Goal: Transaction & Acquisition: Purchase product/service

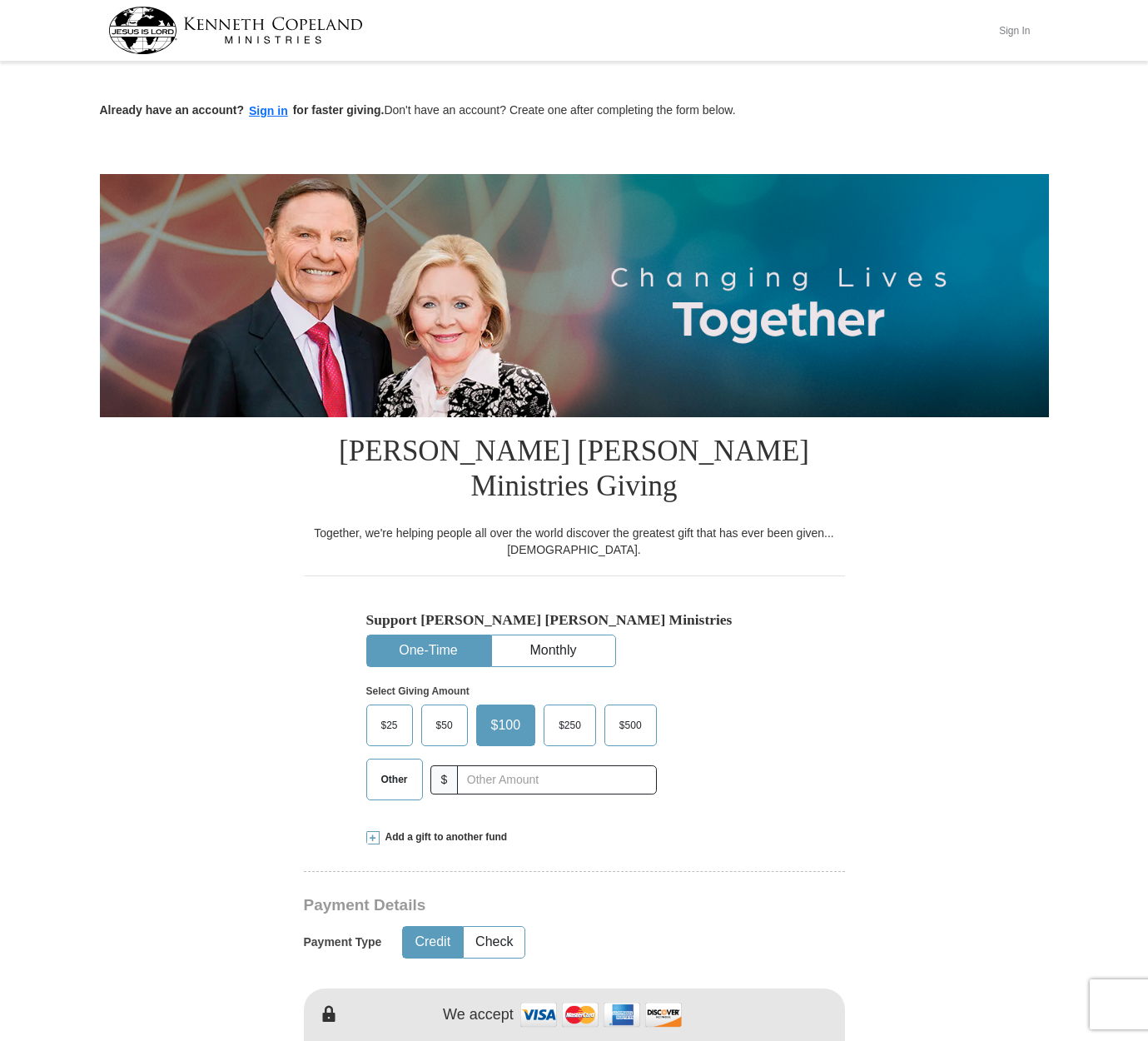
click at [1020, 29] on button "Sign In" at bounding box center [1015, 30] width 50 height 26
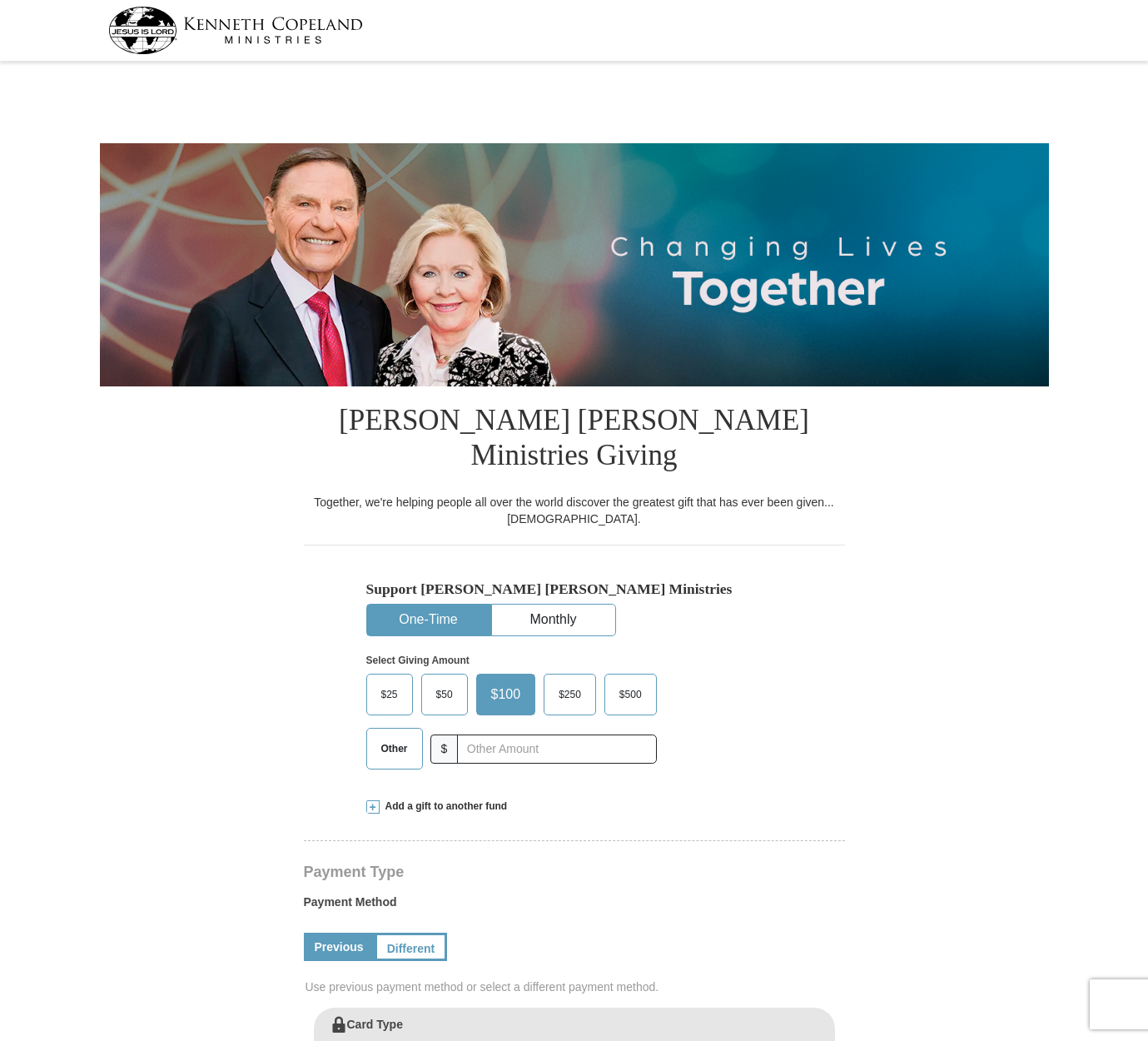
select select "AK"
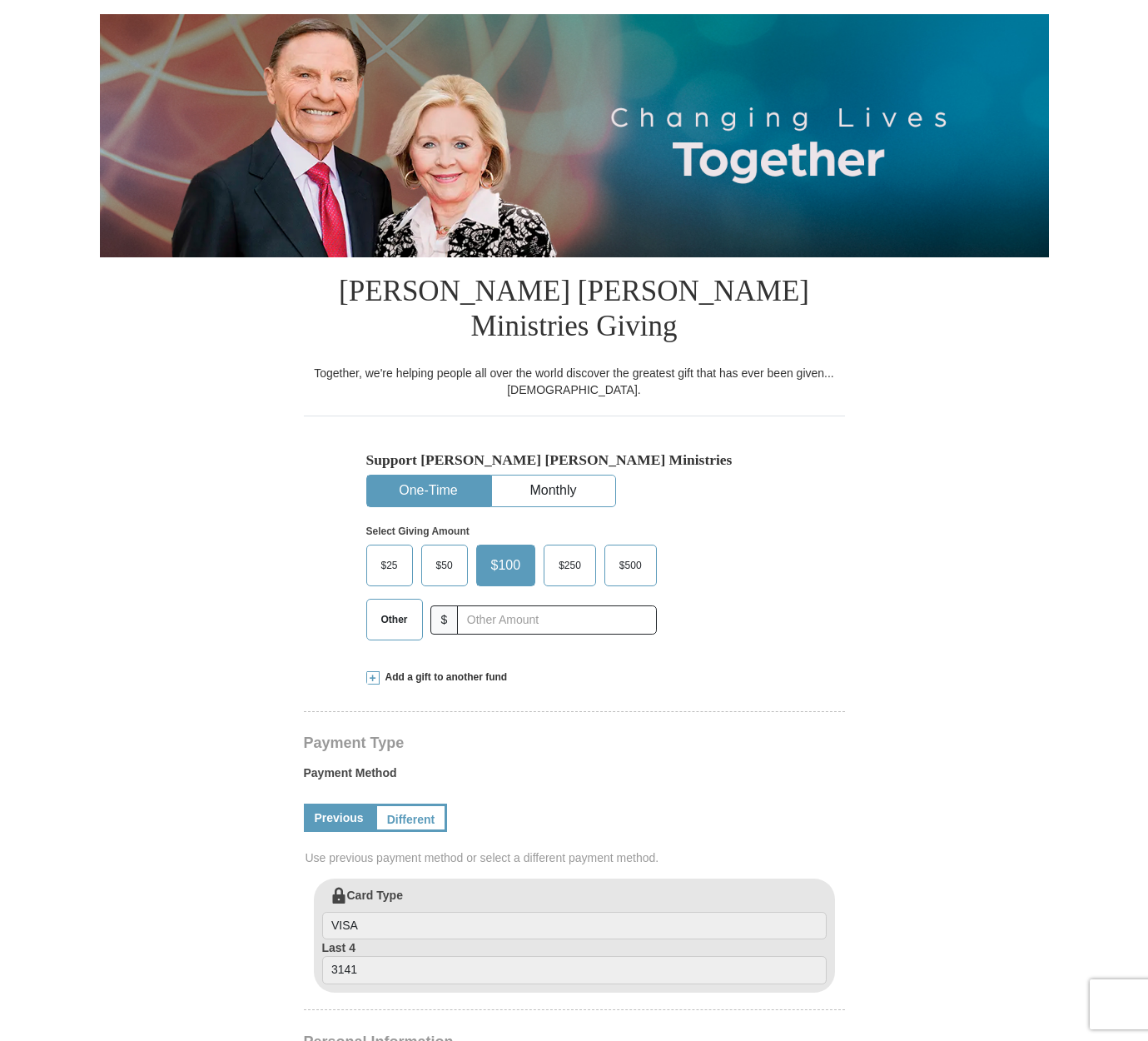
click at [380, 607] on span "Other" at bounding box center [394, 619] width 43 height 25
click at [0, 0] on input "Other" at bounding box center [0, 0] width 0 height 0
click at [372, 671] on span at bounding box center [374, 678] width 14 height 14
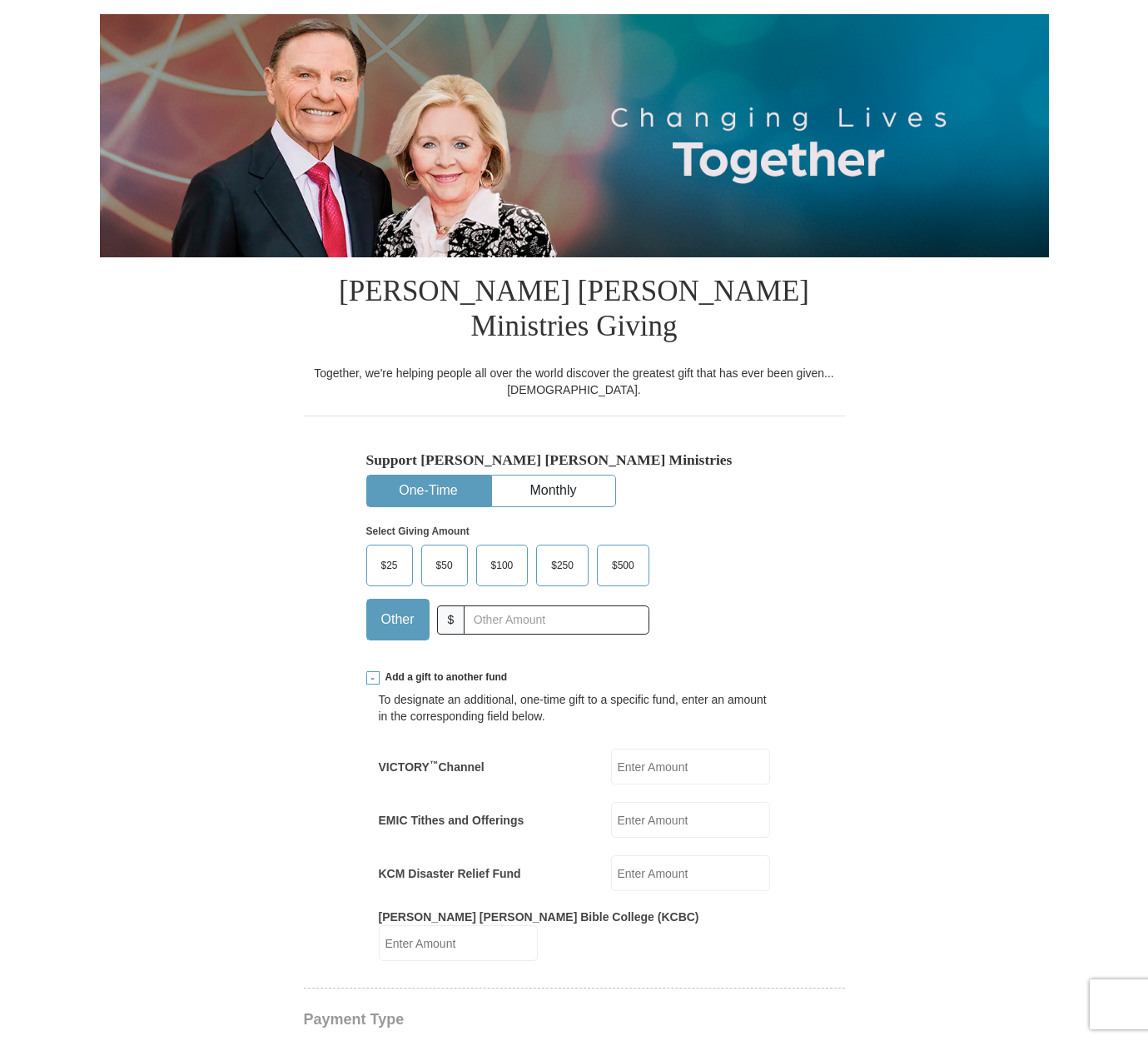
click at [689, 802] on input "EMIC Tithes and Offerings" at bounding box center [690, 820] width 159 height 36
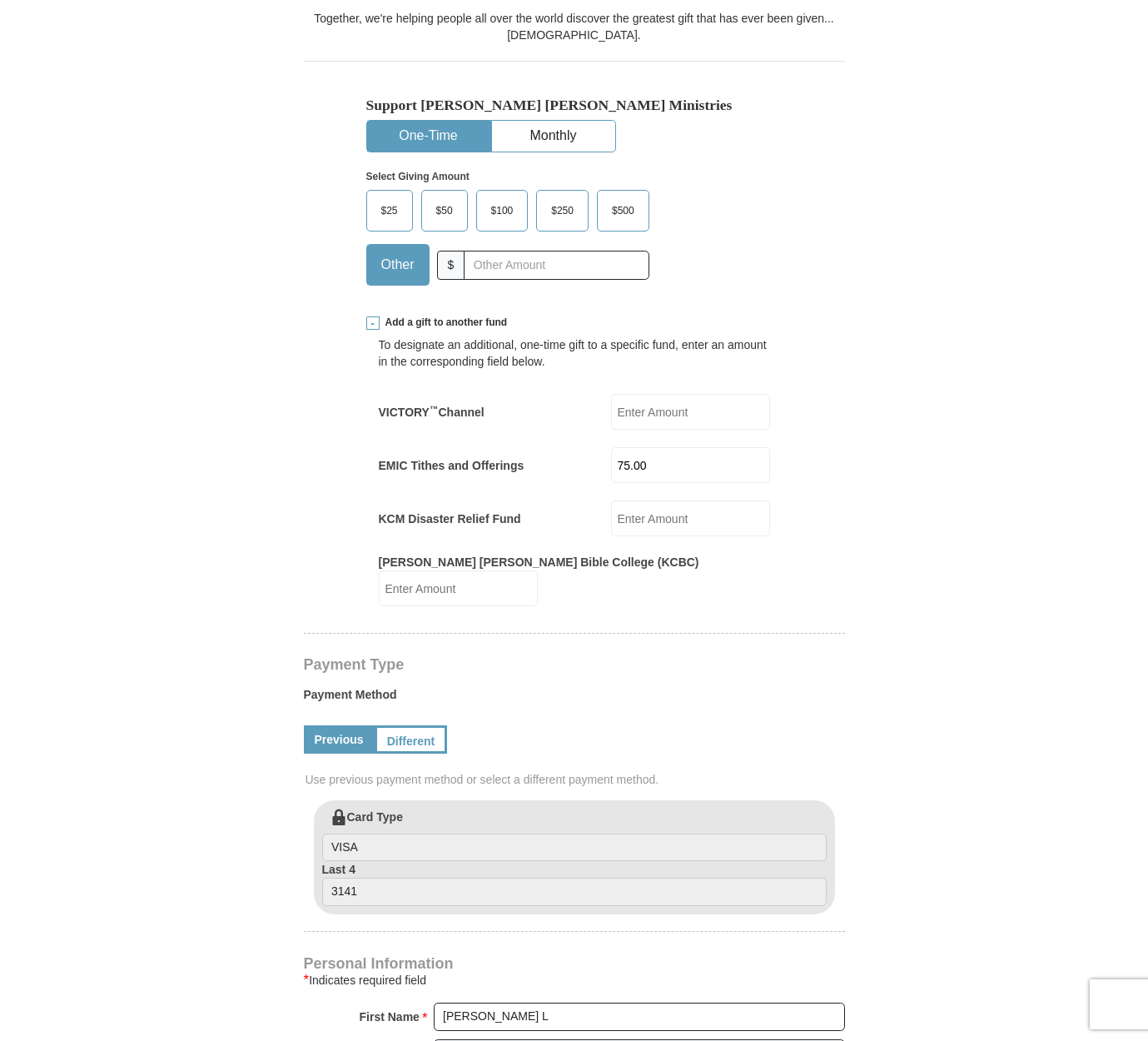
scroll to position [591, 0]
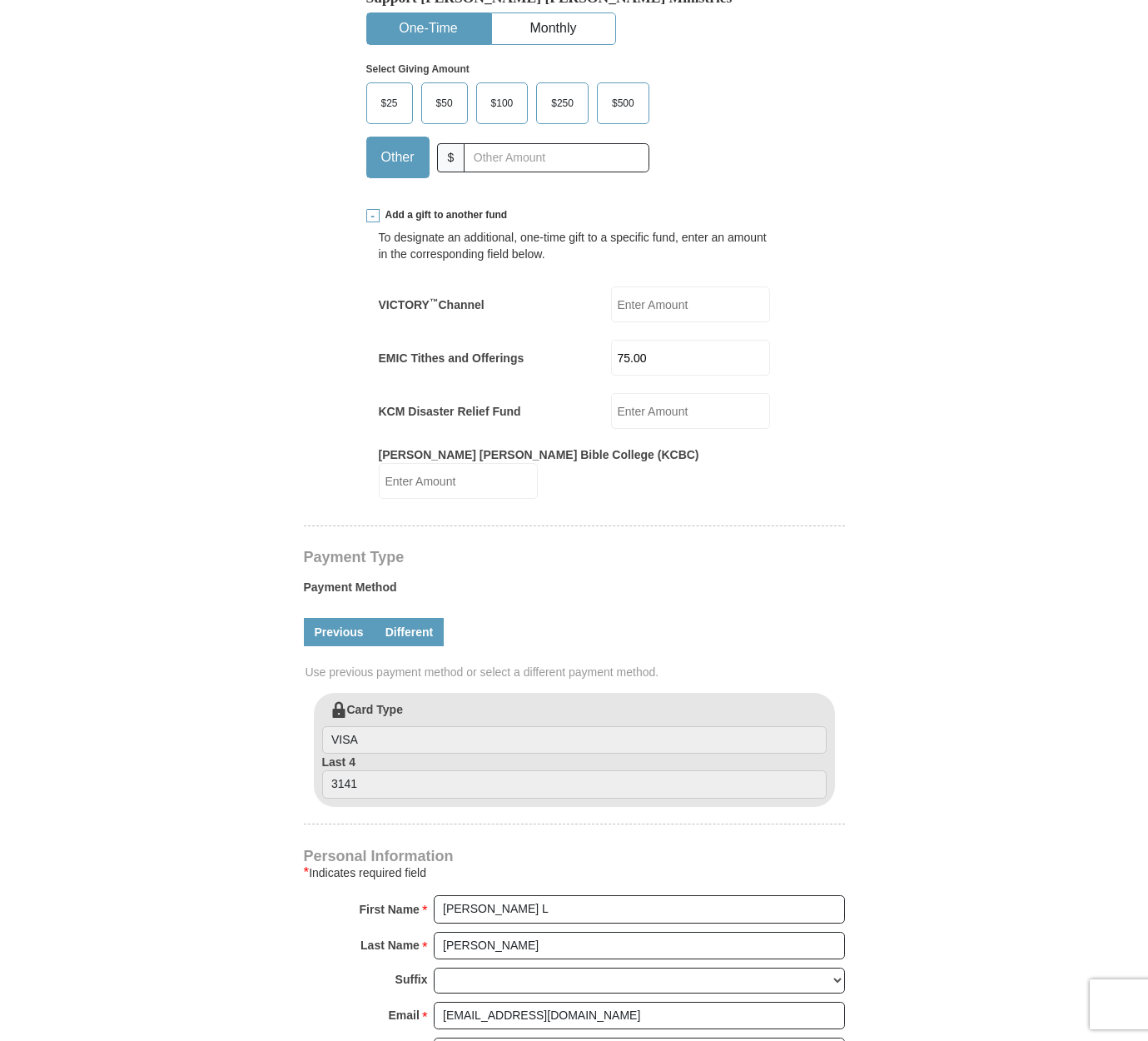
type input "75.00"
click at [410, 618] on link "Different" at bounding box center [409, 631] width 70 height 28
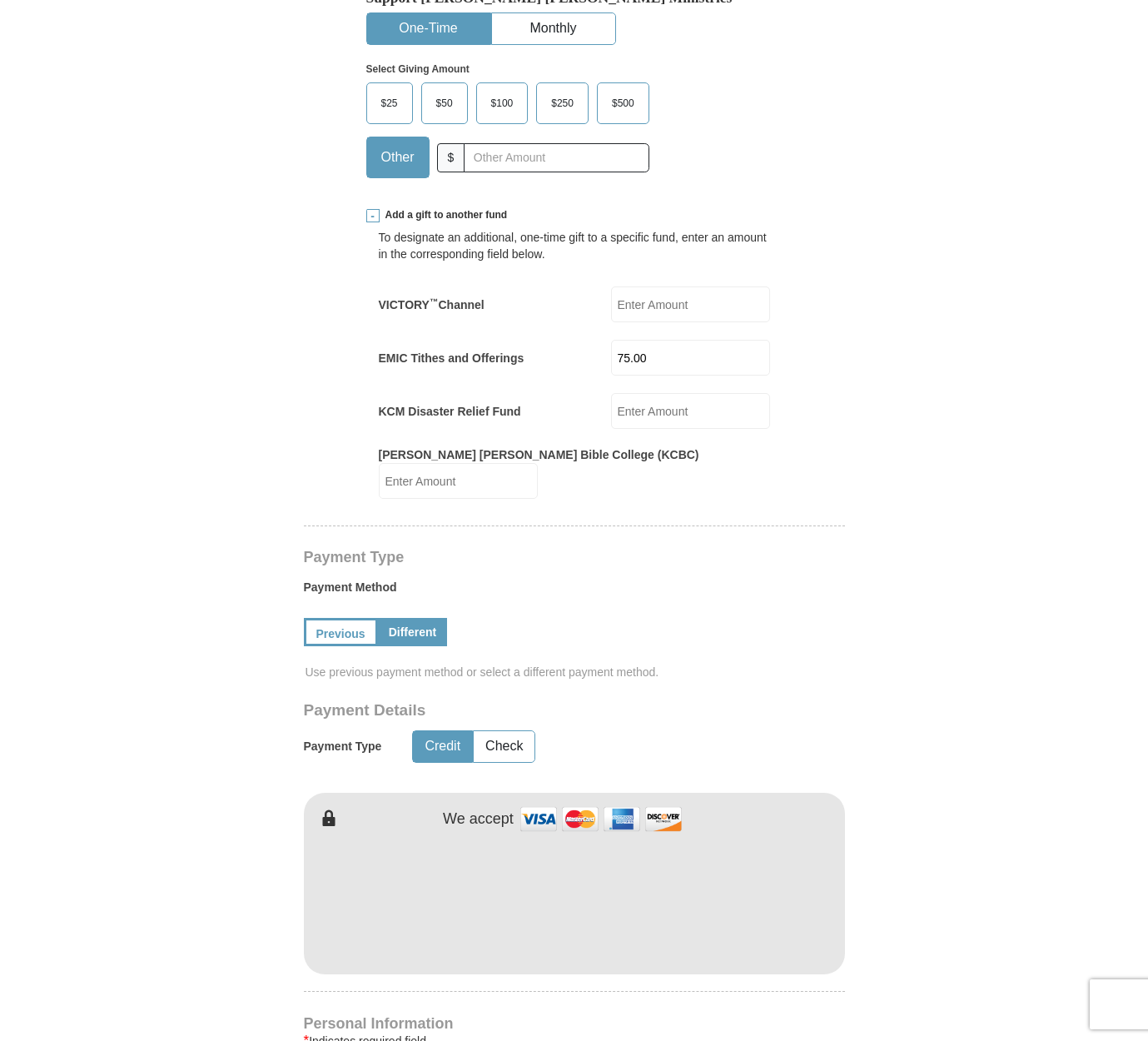
scroll to position [711, 0]
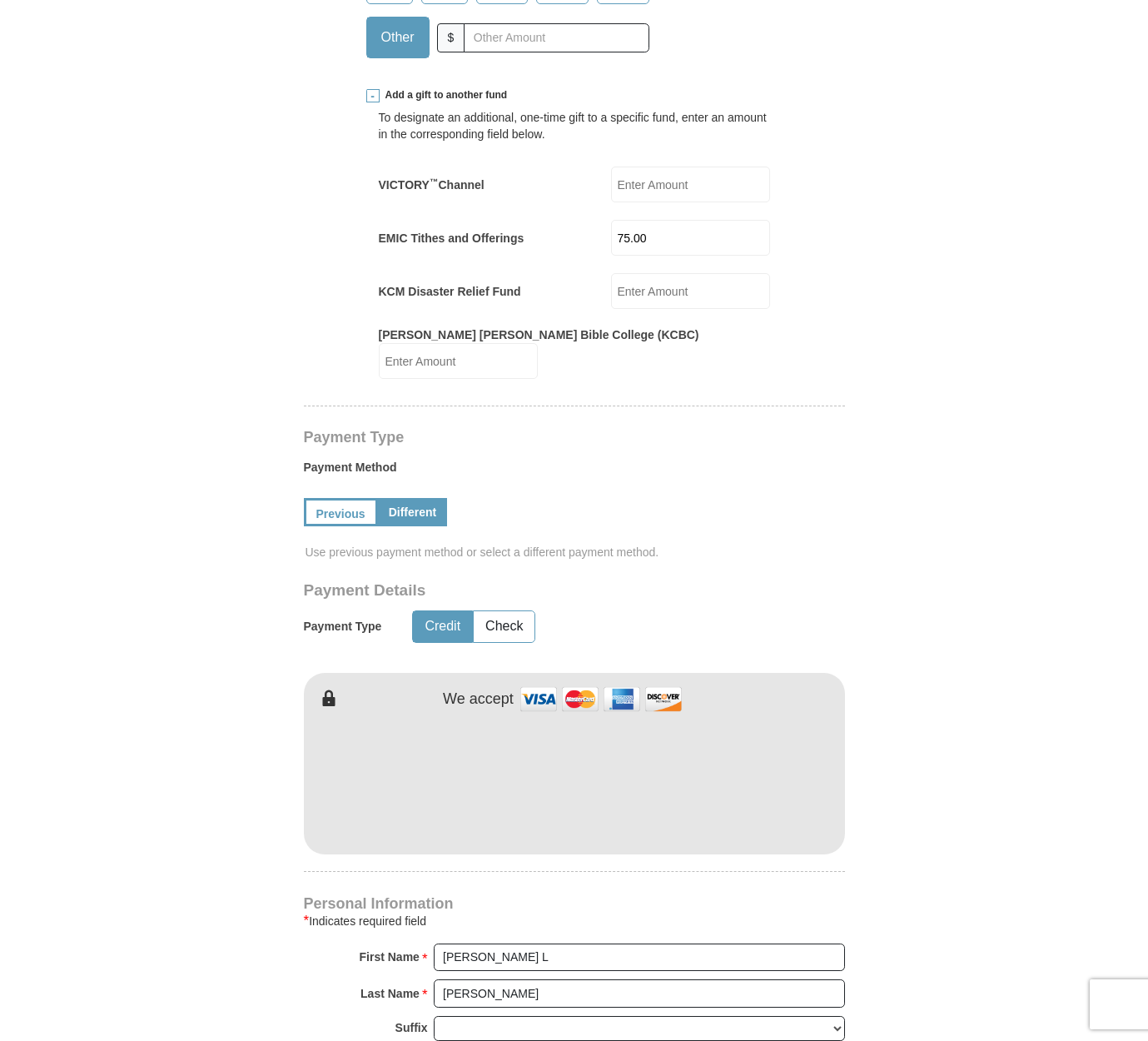
click at [625, 831] on div "Kenneth Copeland Ministries Giving Together, we're helping people all over the …" at bounding box center [574, 671] width 541 height 1991
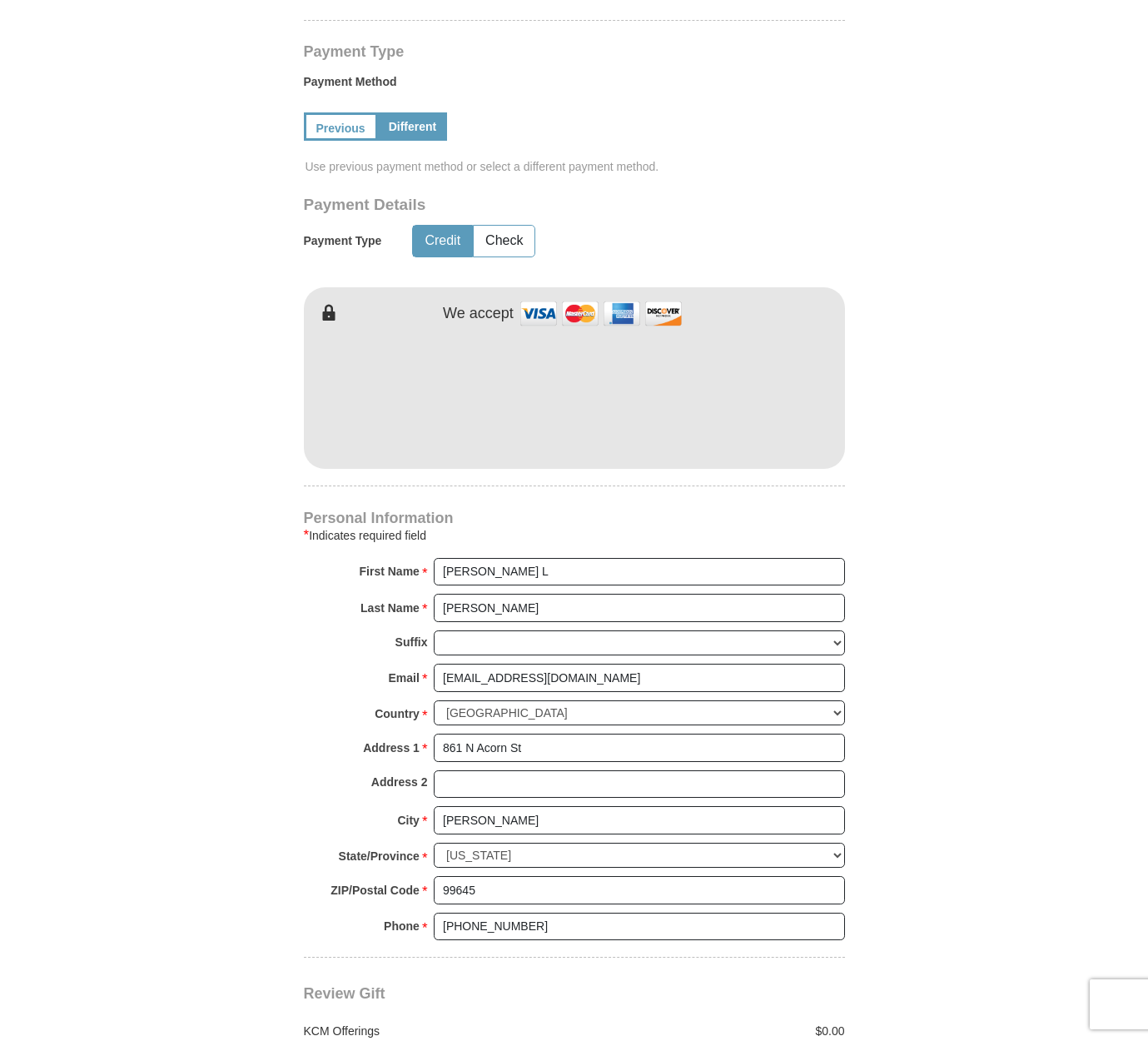
scroll to position [1446, 0]
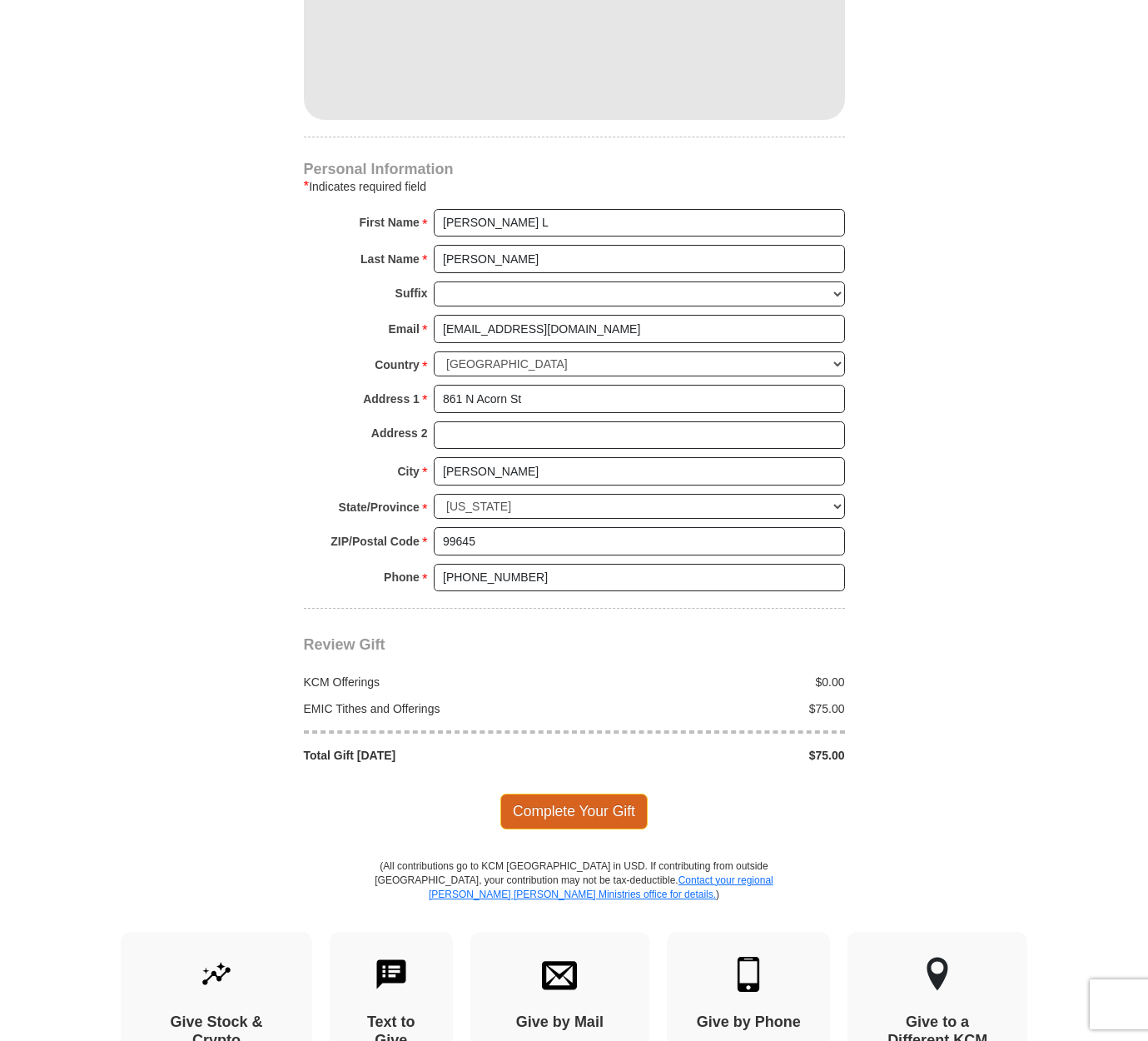
click at [623, 794] on span "Complete Your Gift" at bounding box center [574, 811] width 148 height 35
